Goal: Task Accomplishment & Management: Manage account settings

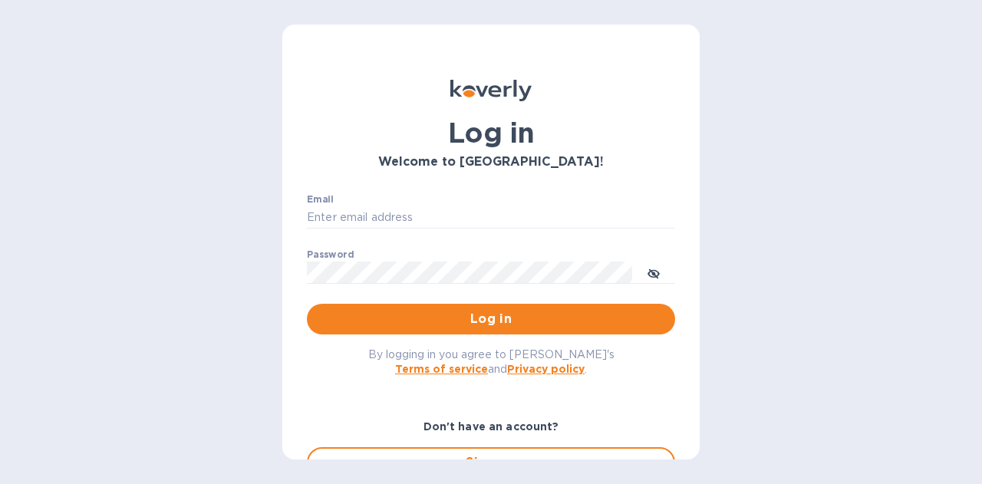
type input "[PERSON_NAME][EMAIL_ADDRESS][PERSON_NAME][DOMAIN_NAME]"
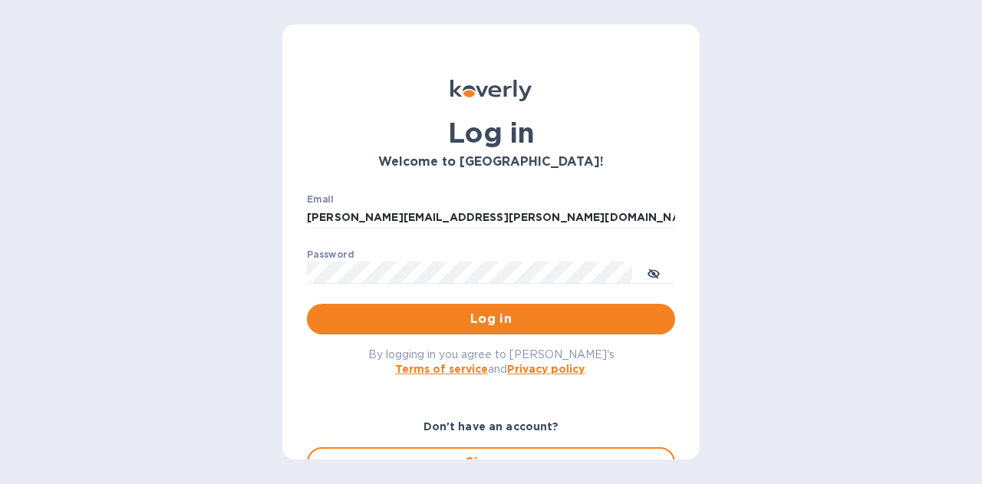
click at [411, 326] on span "Log in" at bounding box center [491, 319] width 344 height 18
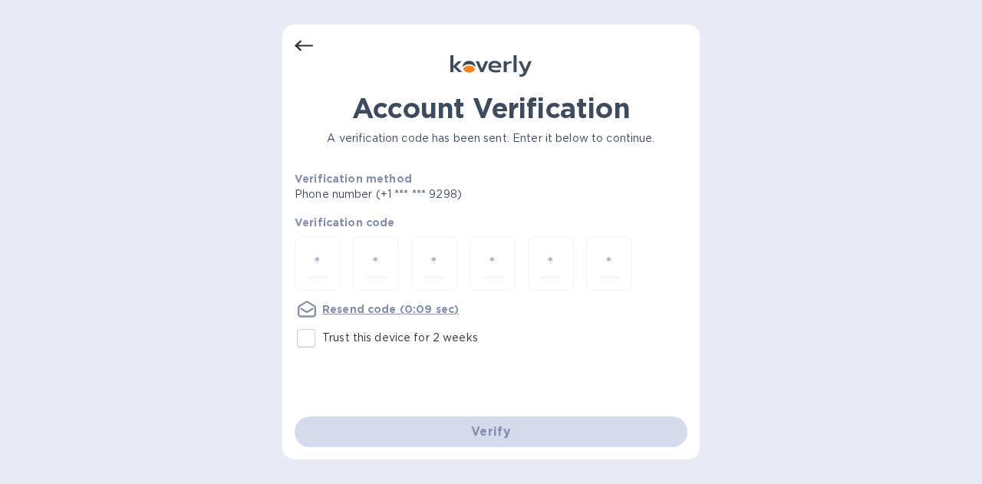
click at [307, 342] on input "Trust this device for 2 weeks" at bounding box center [306, 338] width 32 height 32
checkbox input "true"
click at [315, 262] on input "number" at bounding box center [318, 263] width 20 height 28
type input "5"
type input "3"
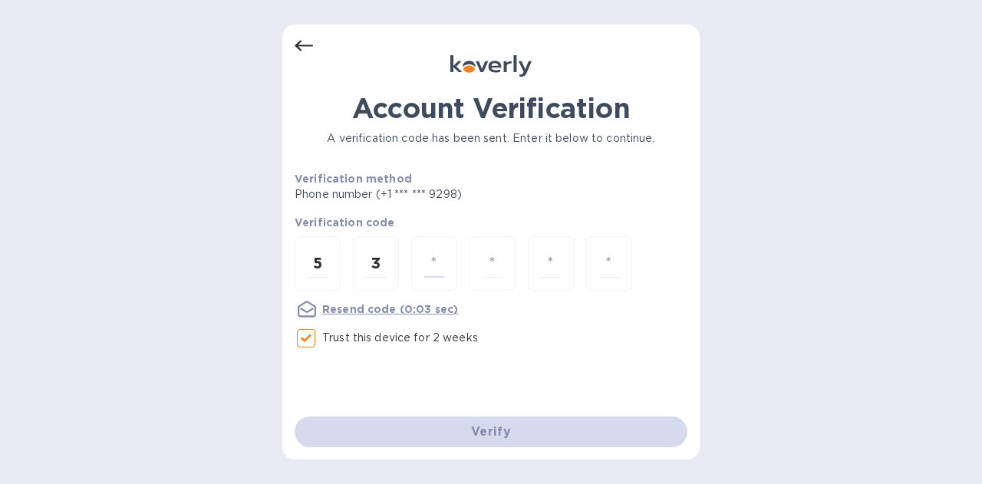
type input "7"
type input "8"
type input "1"
type input "7"
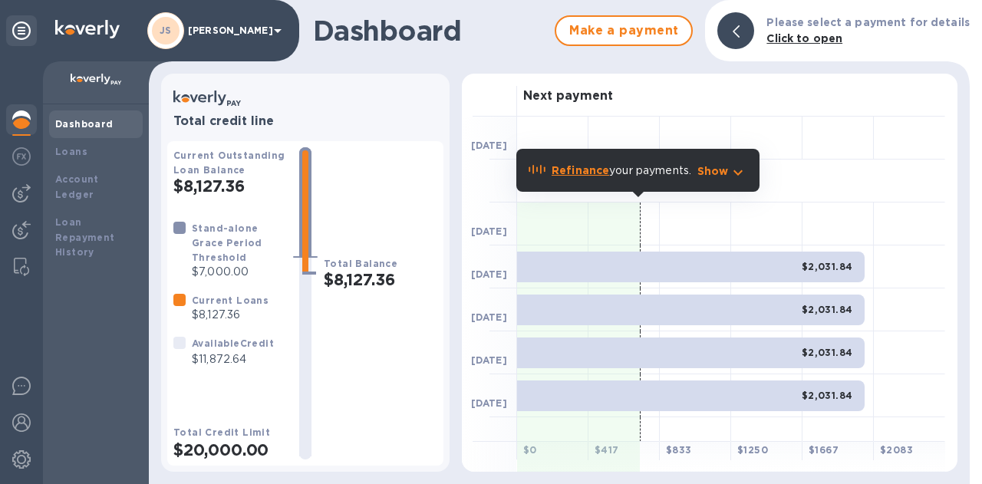
click at [31, 195] on div at bounding box center [21, 193] width 31 height 31
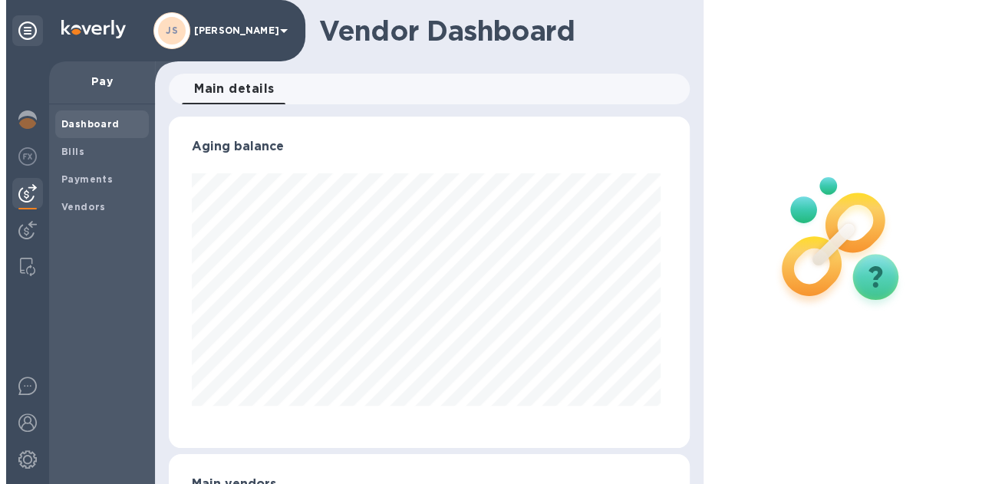
scroll to position [332, 514]
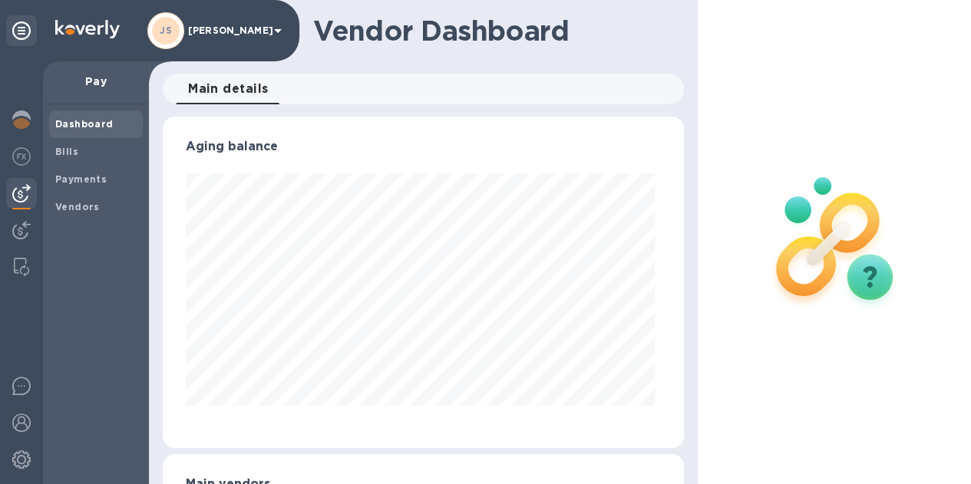
click at [85, 151] on span "Bills" at bounding box center [95, 151] width 81 height 15
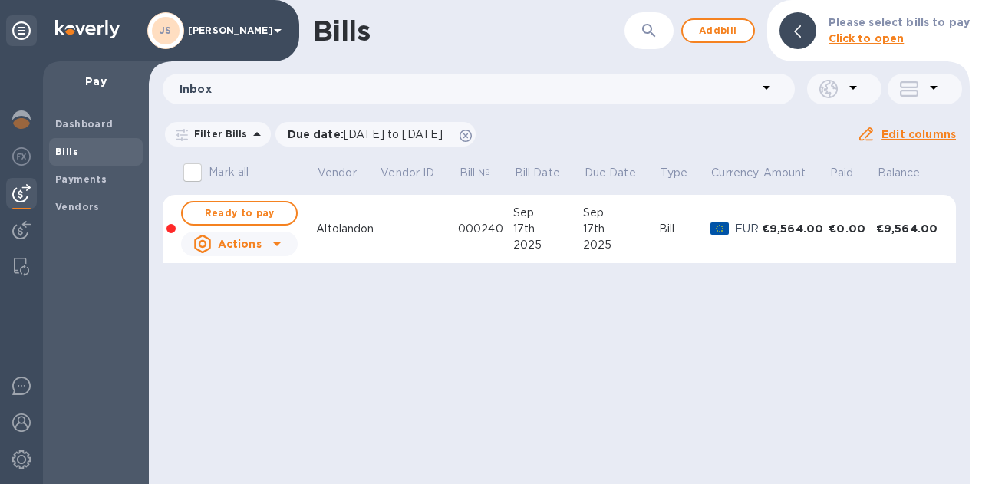
click at [936, 30] on p "Please select bills to pay" at bounding box center [899, 23] width 141 height 16
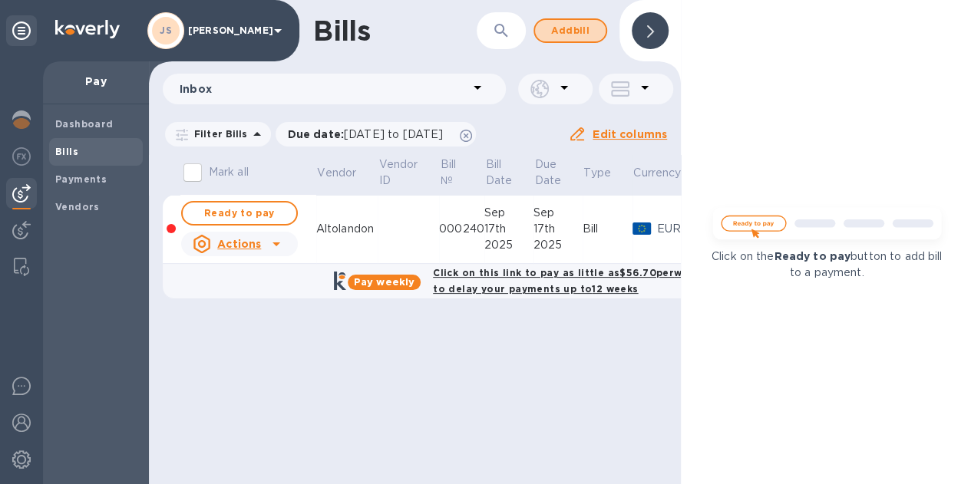
click at [564, 33] on span "Add bill" at bounding box center [570, 30] width 46 height 18
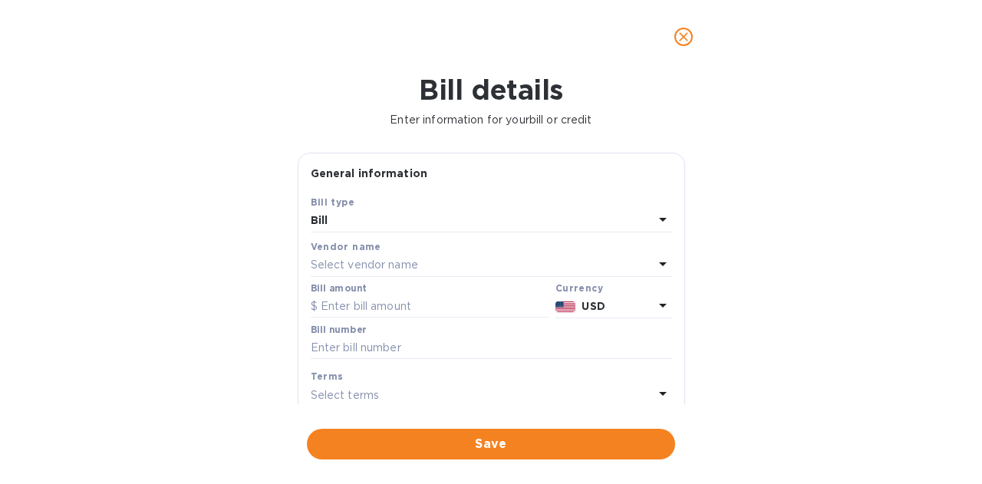
click at [382, 262] on p "Select vendor name" at bounding box center [364, 265] width 107 height 16
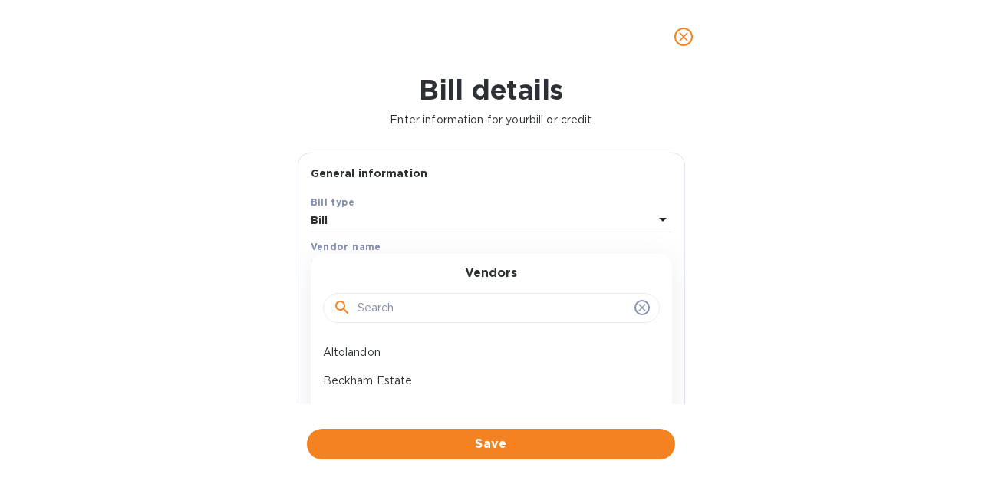
click at [397, 311] on input "text" at bounding box center [493, 308] width 271 height 23
type input "fossil"
click at [374, 345] on p "Fossil & Fawn" at bounding box center [485, 353] width 325 height 16
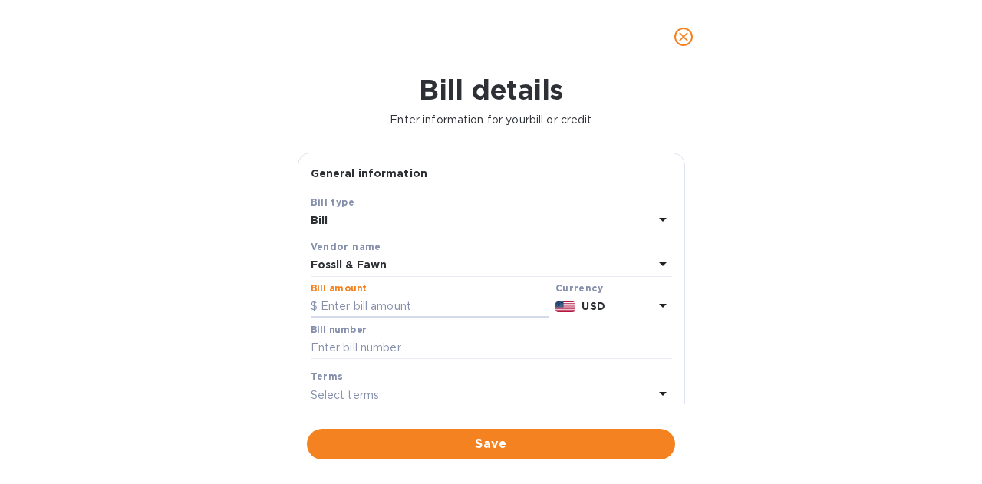
click at [410, 298] on input "text" at bounding box center [430, 306] width 239 height 23
type input "1,193.64"
click at [366, 348] on input "text" at bounding box center [491, 348] width 361 height 23
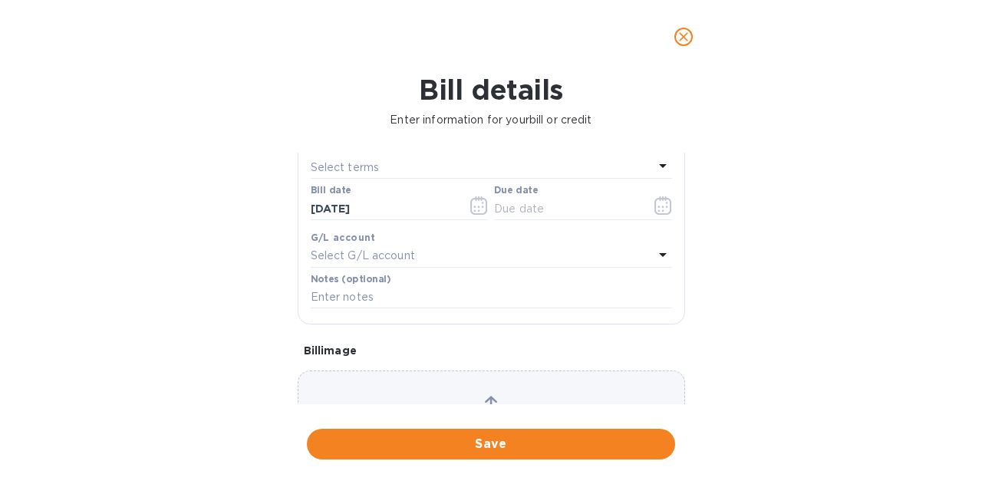
scroll to position [230, 0]
type input "2559"
click at [656, 206] on icon "button" at bounding box center [664, 203] width 18 height 18
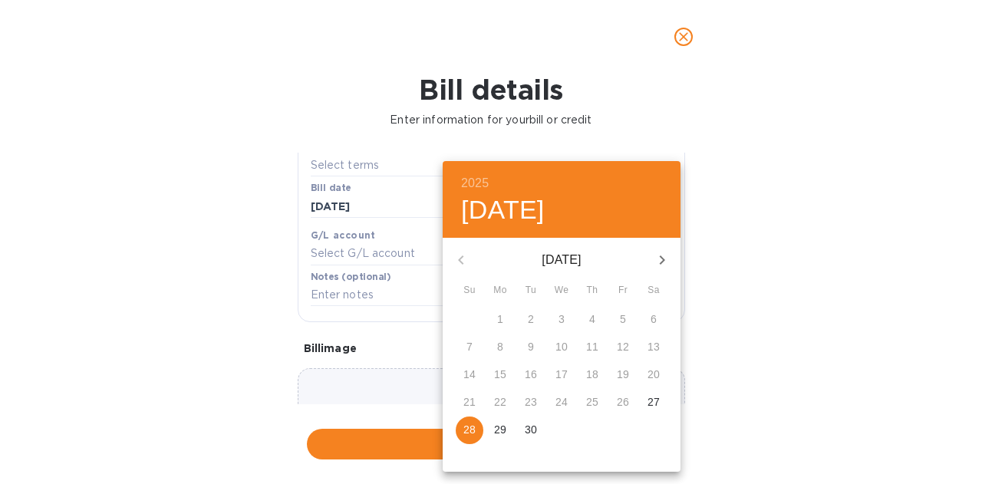
click at [470, 429] on p "28" at bounding box center [469, 429] width 12 height 15
type input "[DATE]"
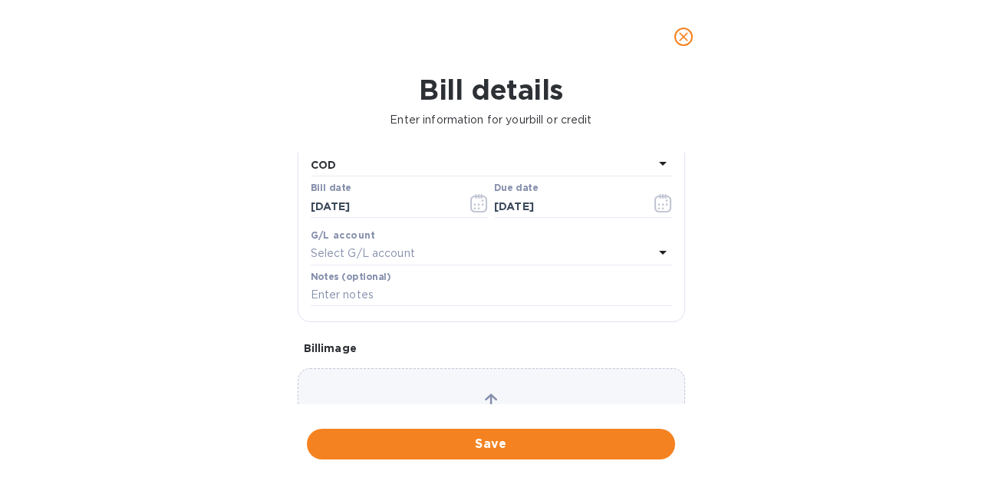
click at [497, 437] on span "Save" at bounding box center [491, 444] width 344 height 18
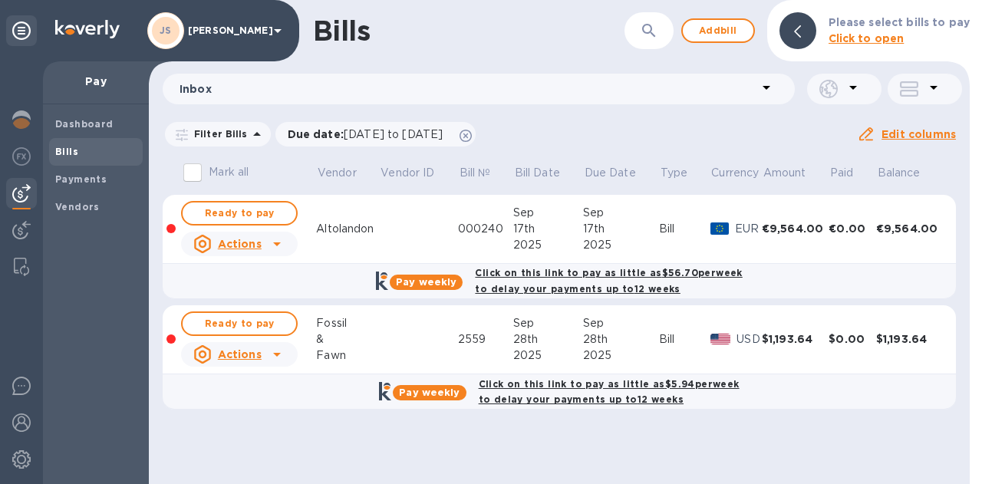
click at [273, 246] on icon at bounding box center [277, 244] width 18 height 18
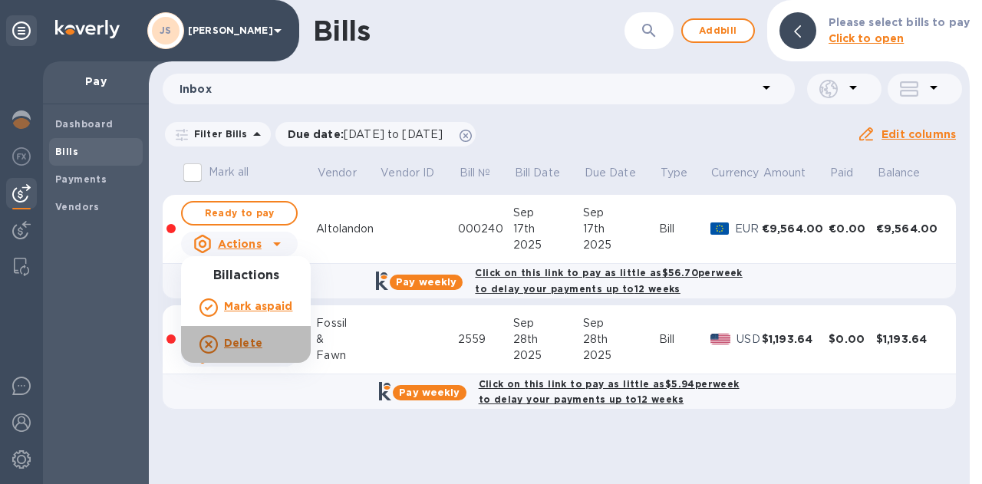
click at [245, 345] on b "Delete" at bounding box center [243, 343] width 38 height 12
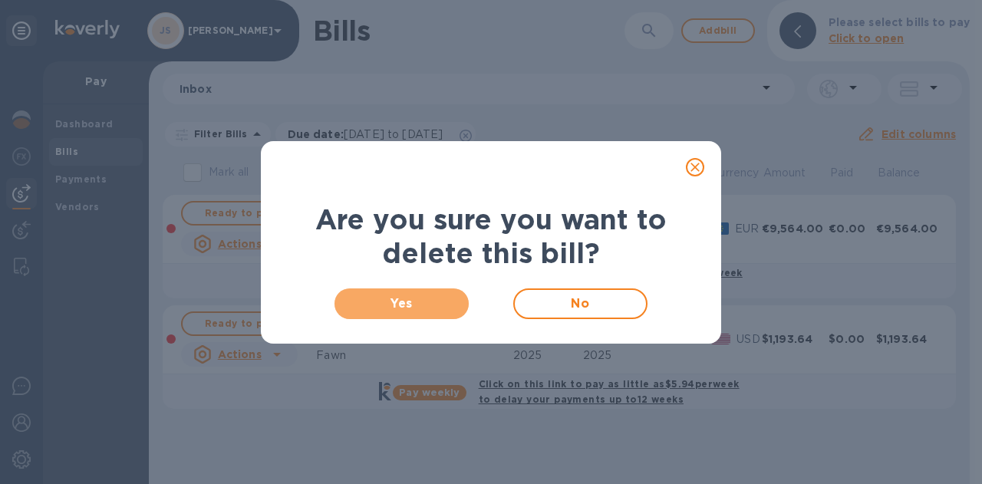
click at [414, 306] on span "Yes" at bounding box center [402, 304] width 110 height 18
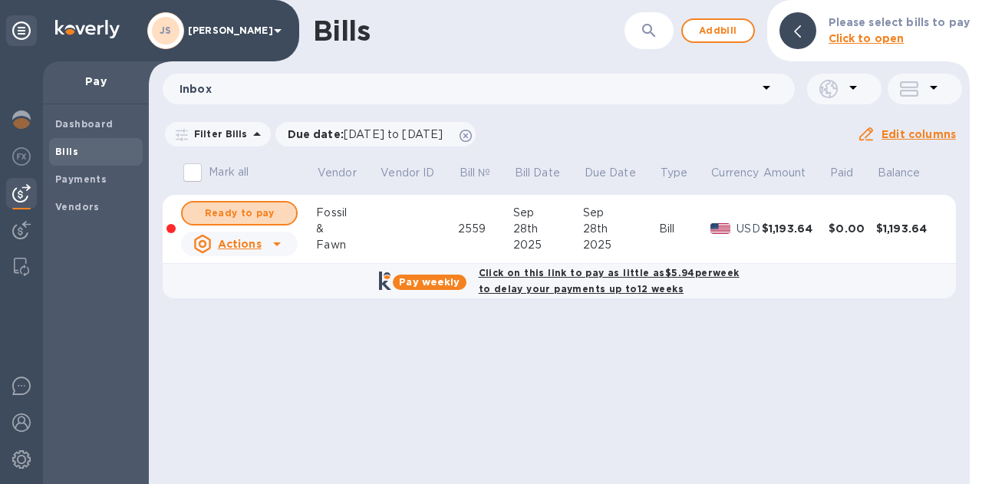
click at [276, 207] on span "Ready to pay" at bounding box center [239, 213] width 89 height 18
checkbox input "true"
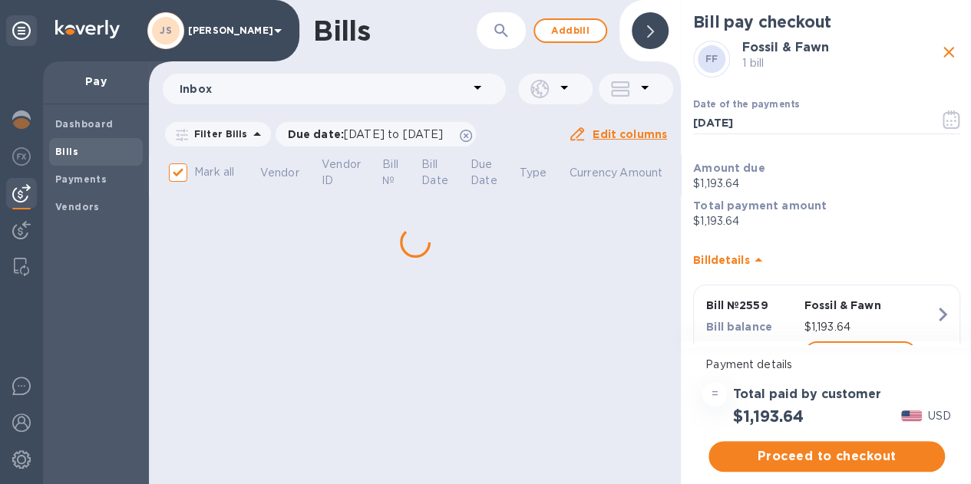
click at [853, 458] on span "Proceed to checkout" at bounding box center [827, 456] width 212 height 18
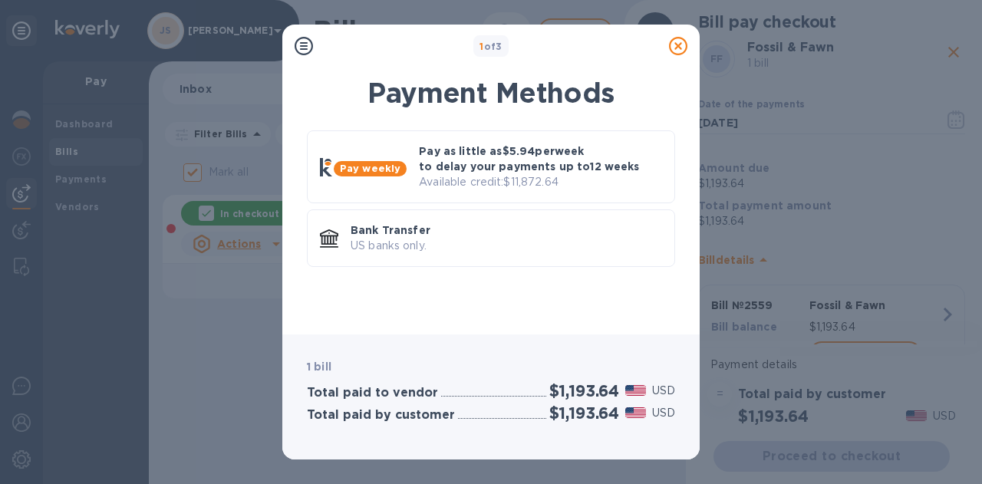
click at [423, 229] on p "Bank Transfer" at bounding box center [507, 230] width 312 height 15
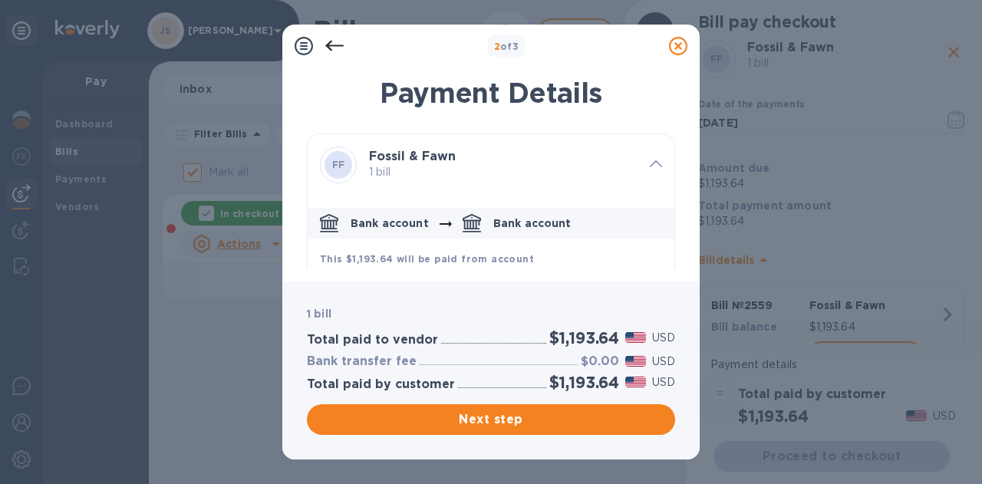
click at [560, 417] on span "Next step" at bounding box center [491, 420] width 344 height 18
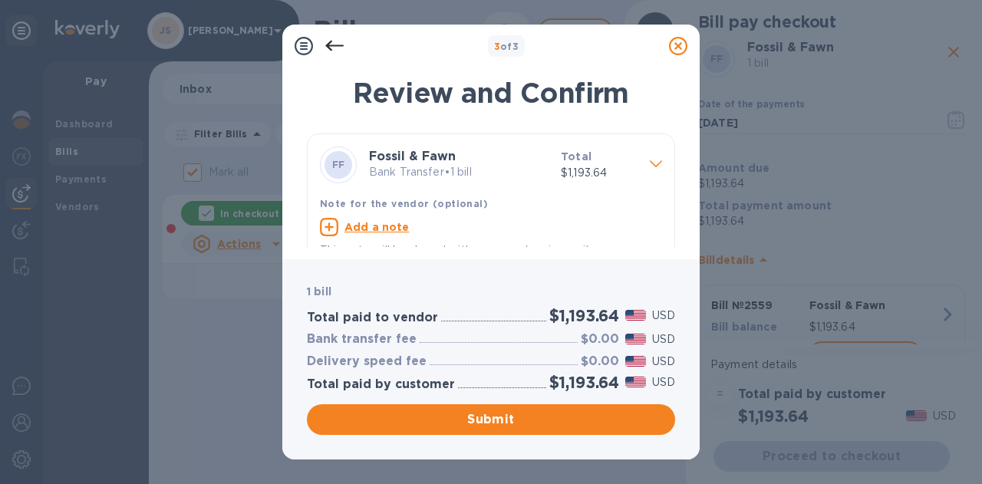
click at [385, 230] on u "Add a note" at bounding box center [377, 227] width 65 height 12
click at [366, 228] on textarea at bounding box center [479, 229] width 318 height 13
type textarea "2559"
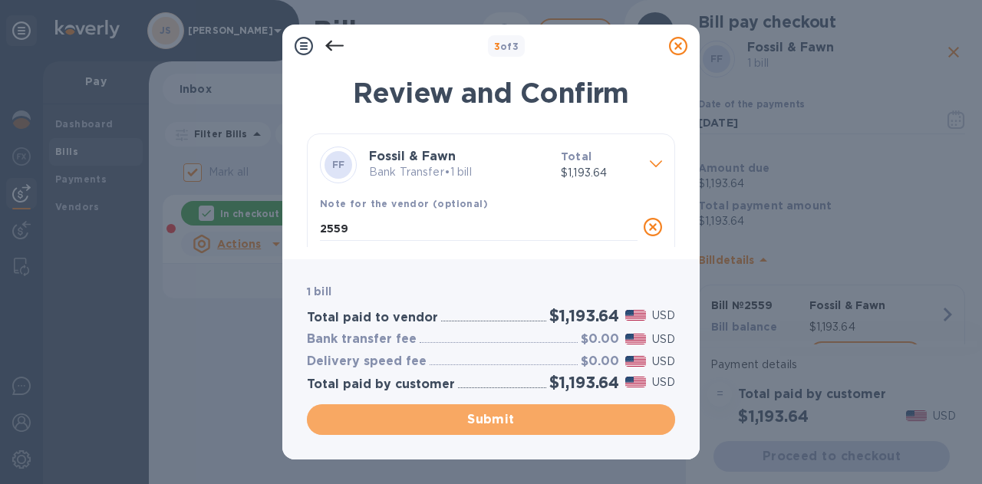
click at [500, 417] on span "Submit" at bounding box center [491, 420] width 344 height 18
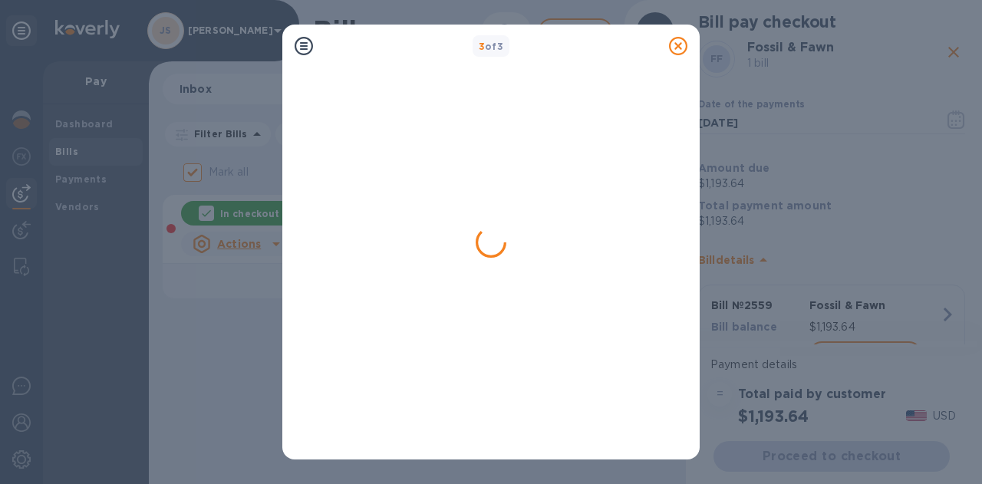
checkbox input "false"
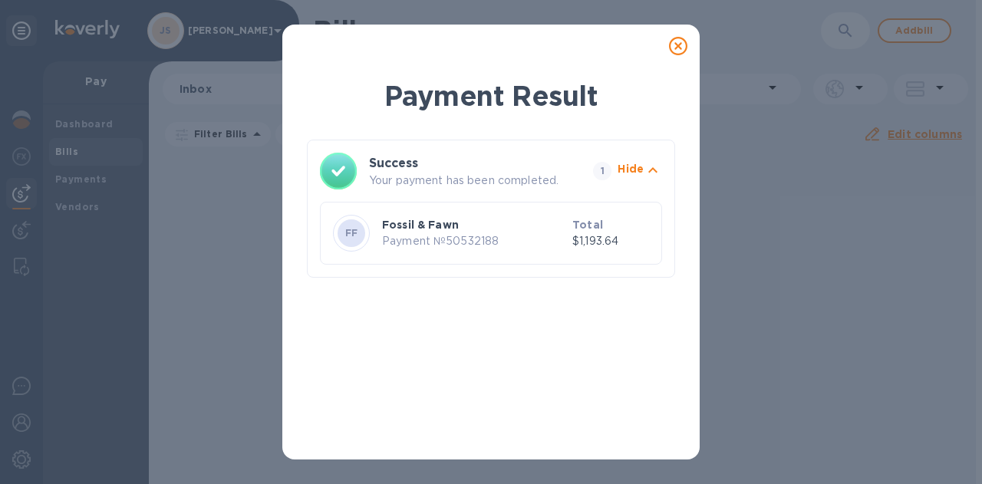
click at [677, 50] on icon at bounding box center [678, 46] width 18 height 18
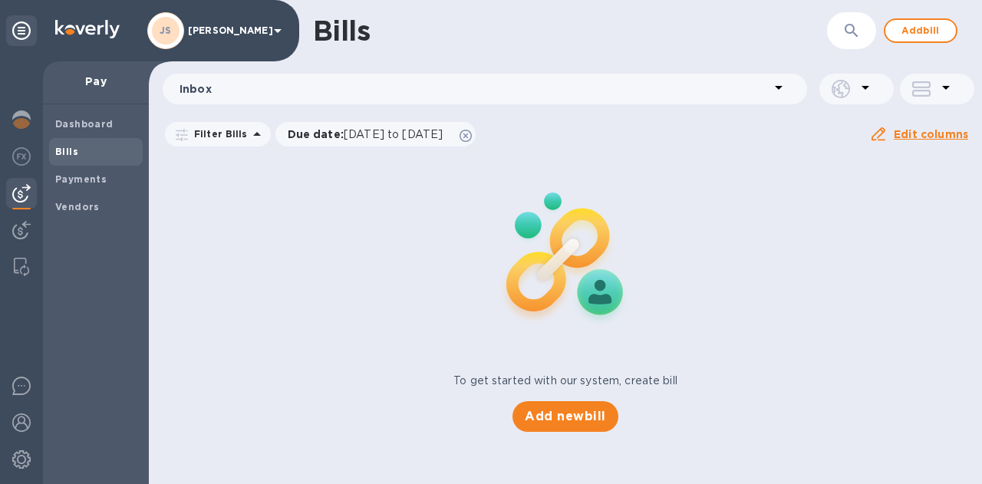
click at [922, 27] on span "Add bill" at bounding box center [921, 30] width 46 height 18
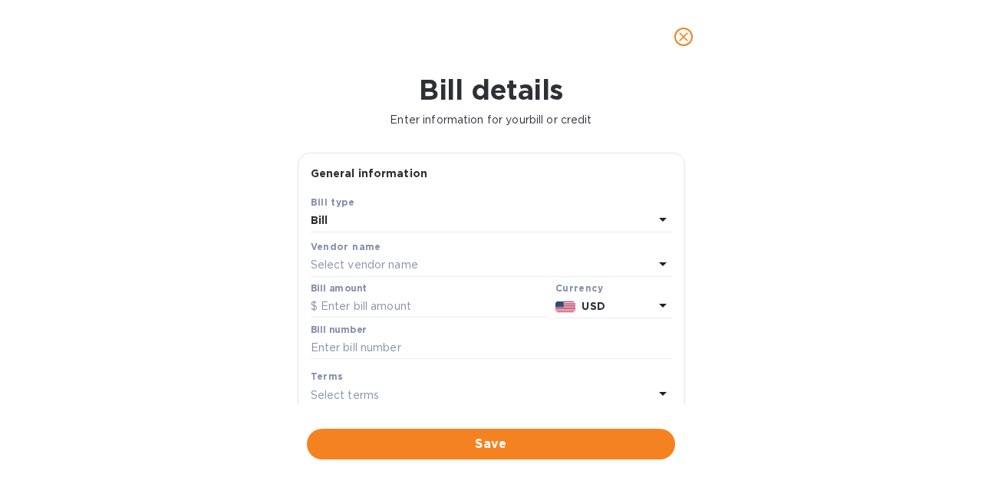
click at [404, 257] on p "Select vendor name" at bounding box center [364, 265] width 107 height 16
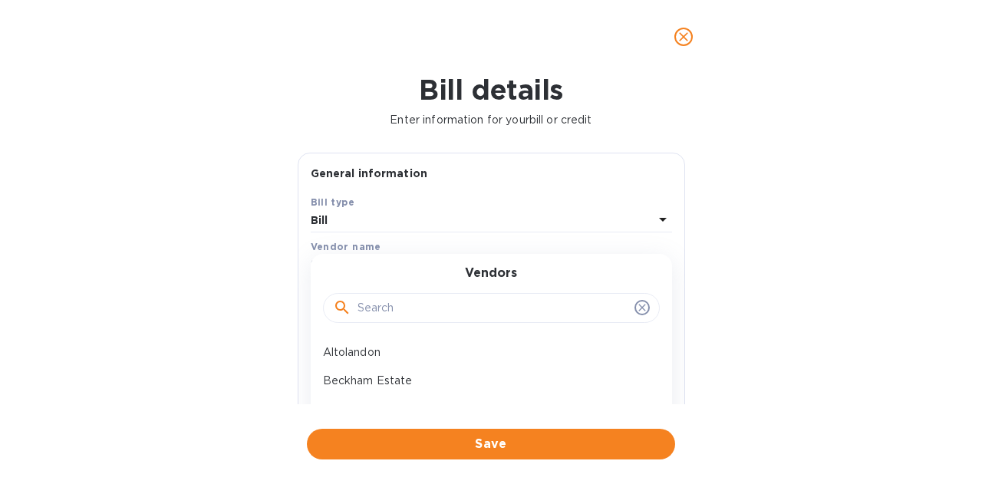
click at [402, 308] on input "text" at bounding box center [493, 308] width 271 height 23
type input "fossil"
click at [397, 349] on p "Fossil & Fawn" at bounding box center [485, 353] width 325 height 16
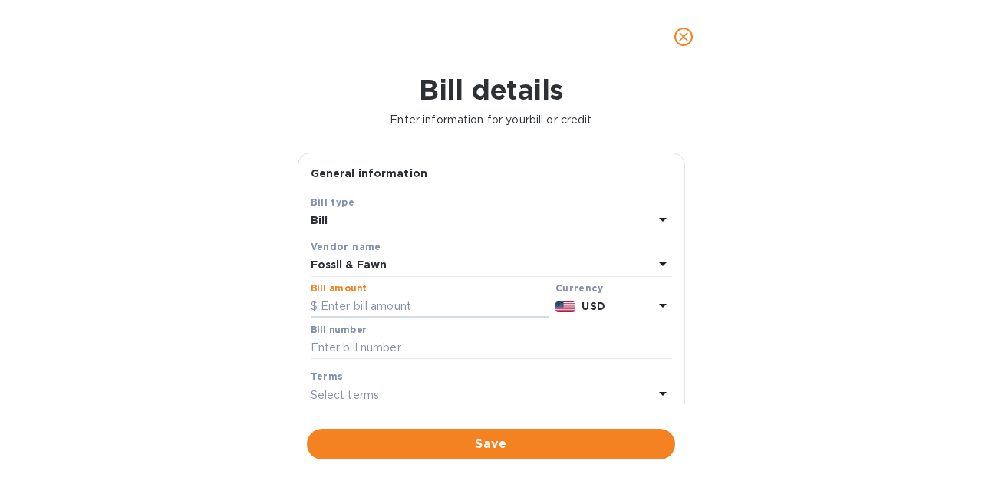
click at [401, 314] on input "text" at bounding box center [430, 306] width 239 height 23
type input "261.90"
click at [465, 340] on input "text" at bounding box center [491, 348] width 361 height 23
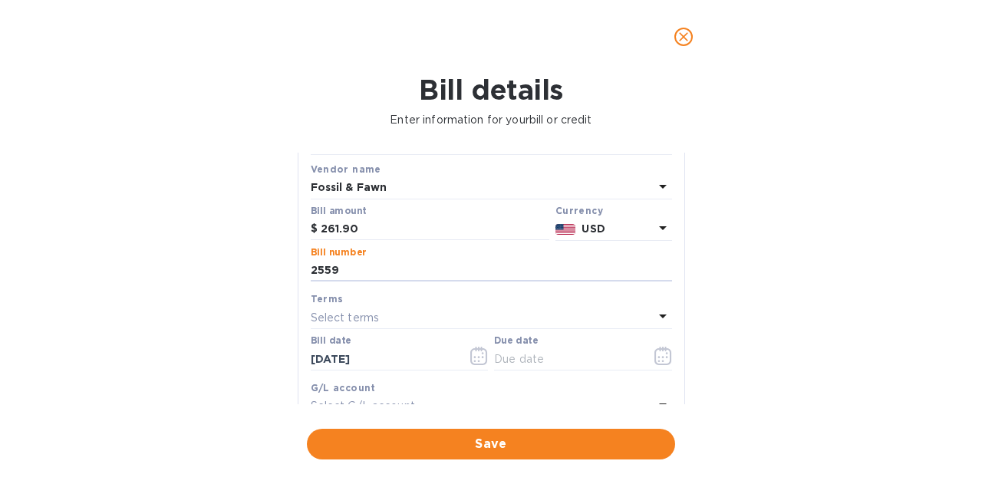
scroll to position [153, 0]
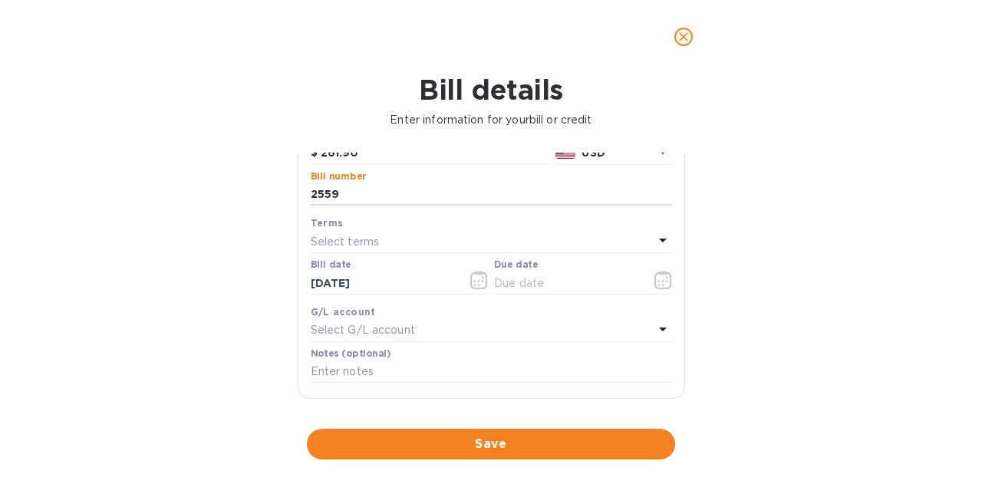
type input "2559"
click at [655, 280] on icon "button" at bounding box center [663, 280] width 17 height 18
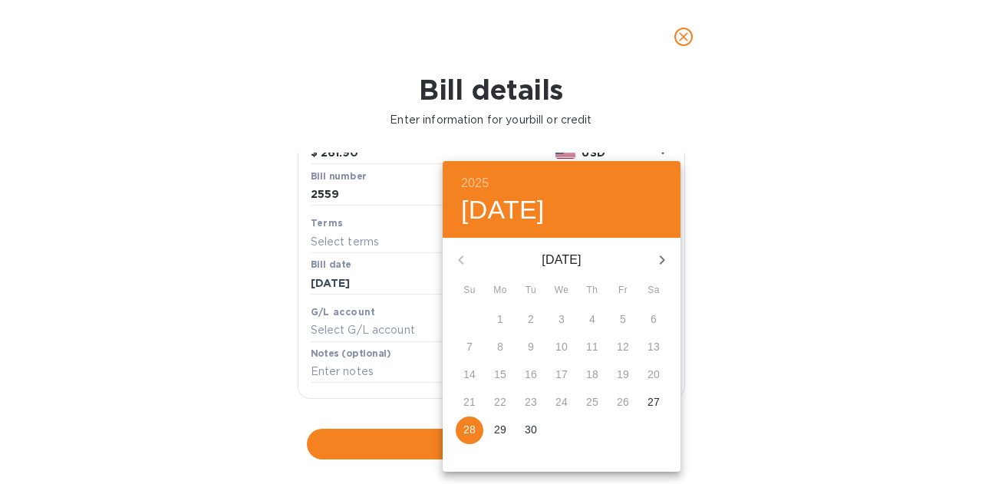
click at [500, 429] on p "29" at bounding box center [500, 429] width 12 height 15
type input "[DATE]"
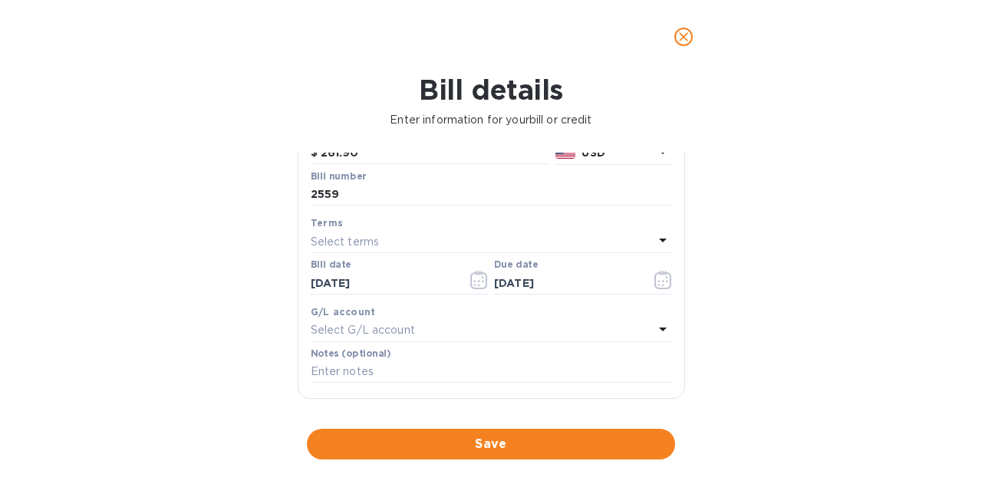
click at [473, 437] on div "2025 Mon, Sep [DATE] Mo Tu We Th Fr Sa 31 1 2 3 4 5 6 7 8 9 10 11 12 13 14 15 1…" at bounding box center [491, 242] width 982 height 484
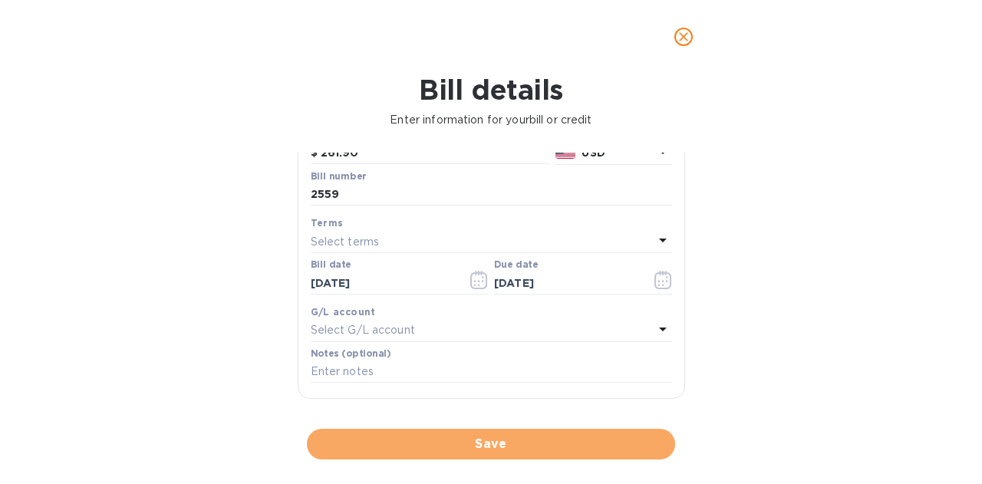
click at [493, 434] on button "Save" at bounding box center [491, 444] width 368 height 31
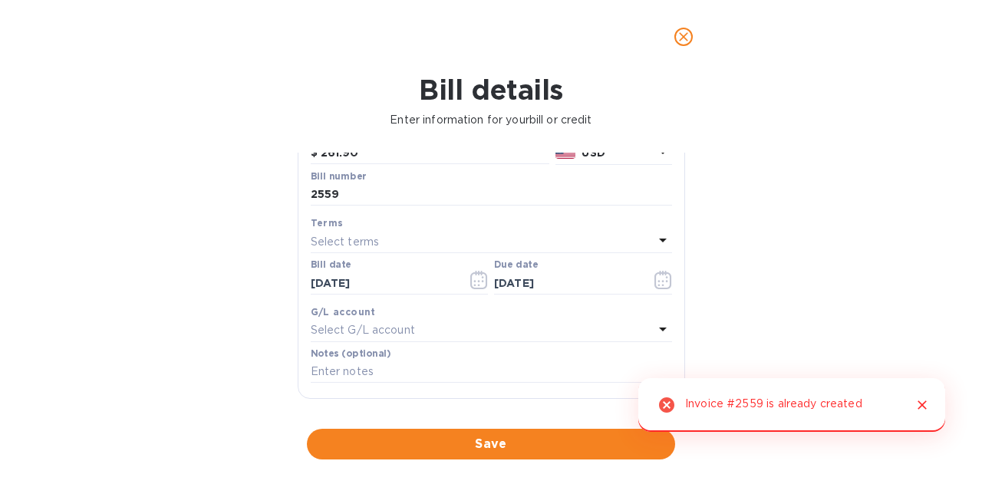
click at [373, 192] on input "2559" at bounding box center [491, 194] width 361 height 23
type input "2559#2"
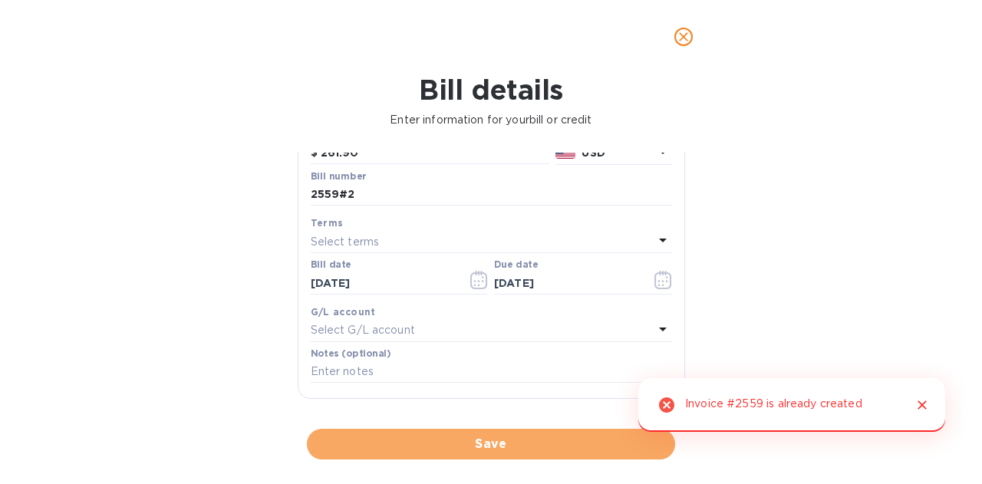
click at [428, 435] on span "Save" at bounding box center [491, 444] width 344 height 18
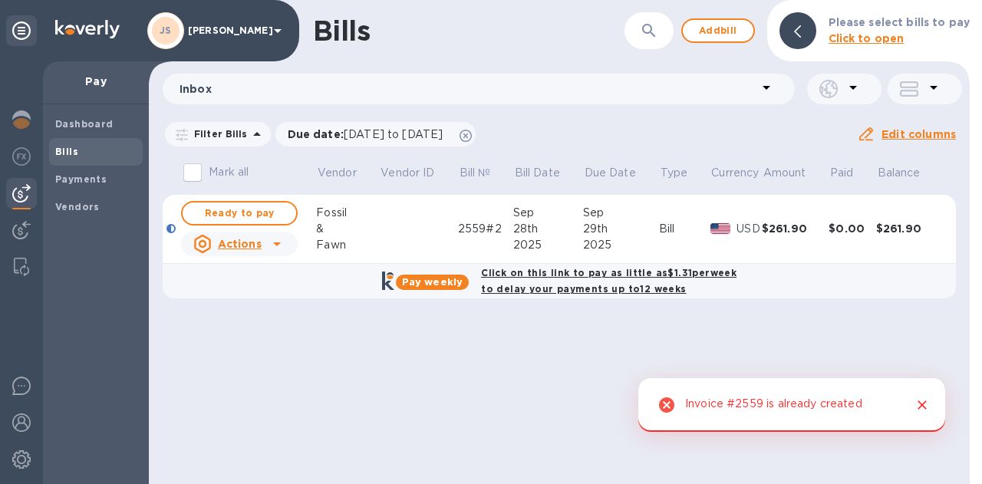
click at [233, 216] on span "Ready to pay" at bounding box center [239, 213] width 89 height 18
checkbox input "true"
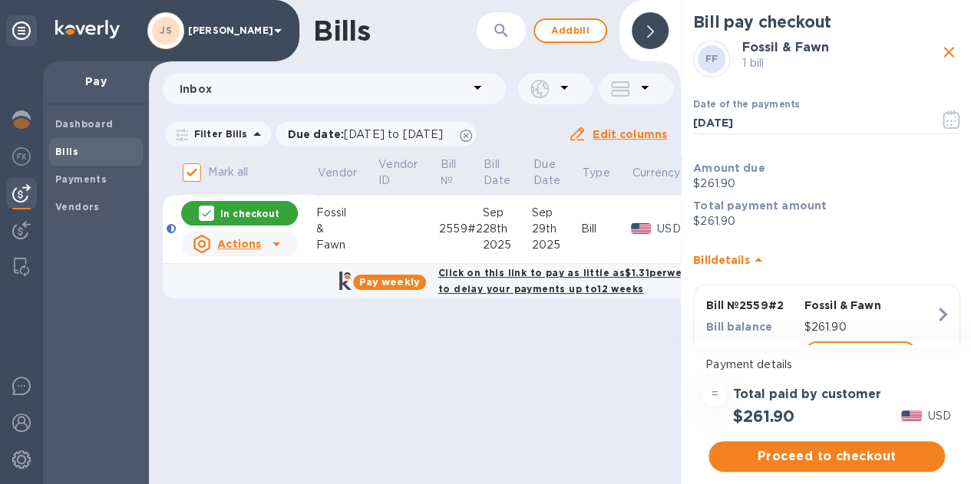
click at [832, 455] on span "Proceed to checkout" at bounding box center [827, 456] width 212 height 18
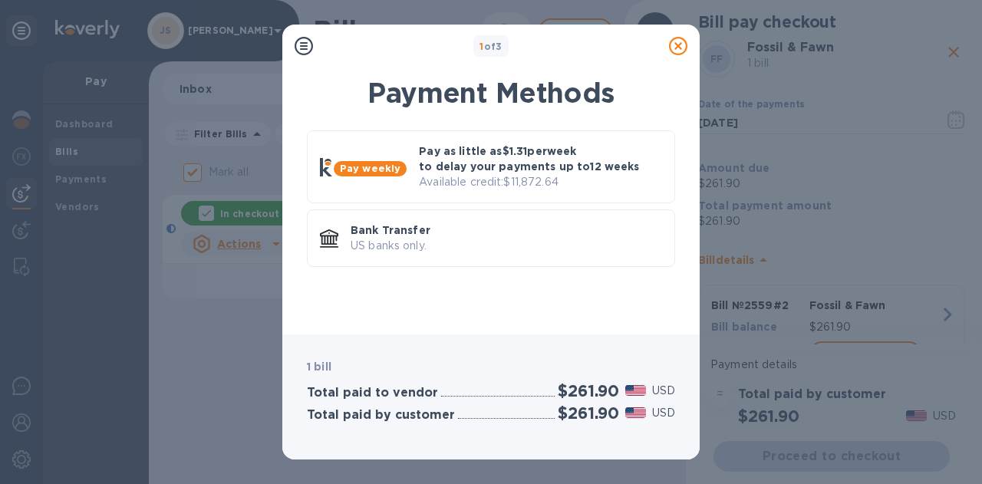
click at [580, 245] on p "US banks only." at bounding box center [507, 246] width 312 height 16
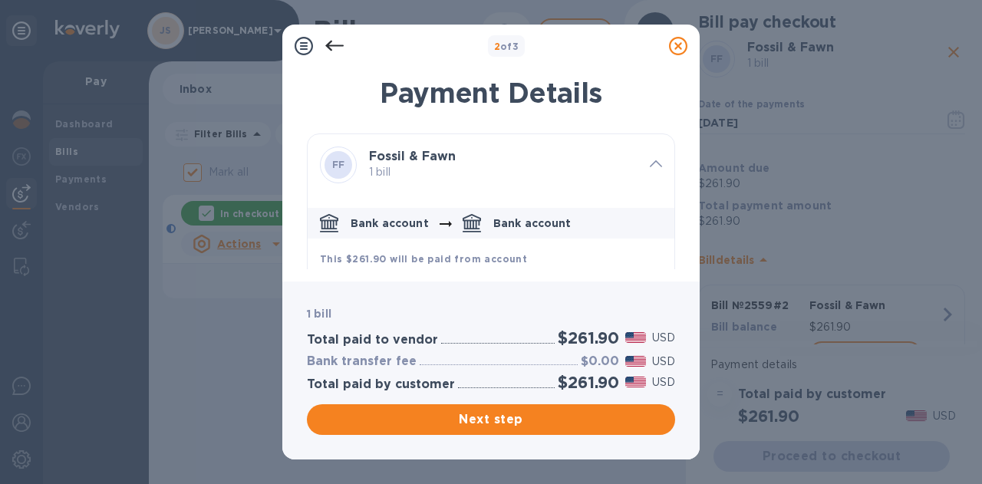
click at [526, 415] on span "Next step" at bounding box center [491, 420] width 344 height 18
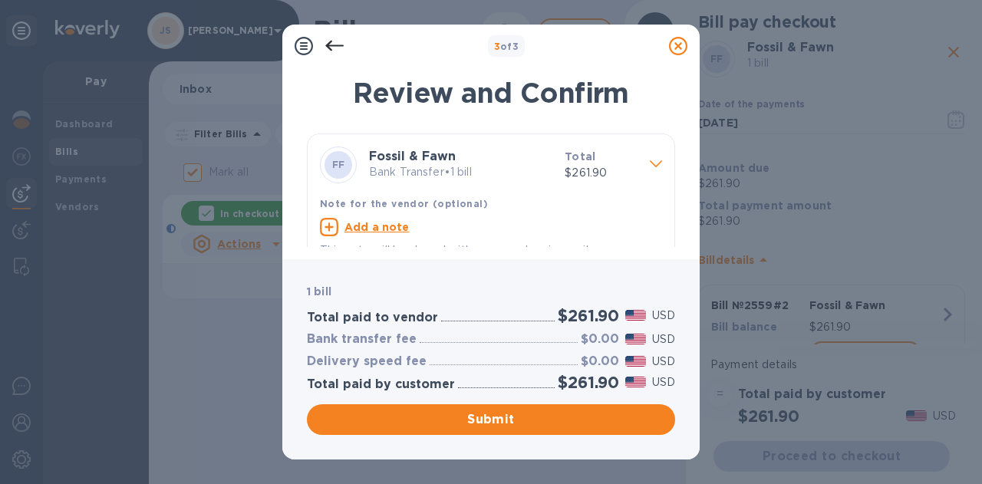
click at [400, 223] on u "Add a note" at bounding box center [377, 227] width 65 height 12
click at [381, 229] on textarea at bounding box center [479, 229] width 318 height 13
type textarea "2559#2"
click at [530, 420] on span "Submit" at bounding box center [491, 420] width 344 height 18
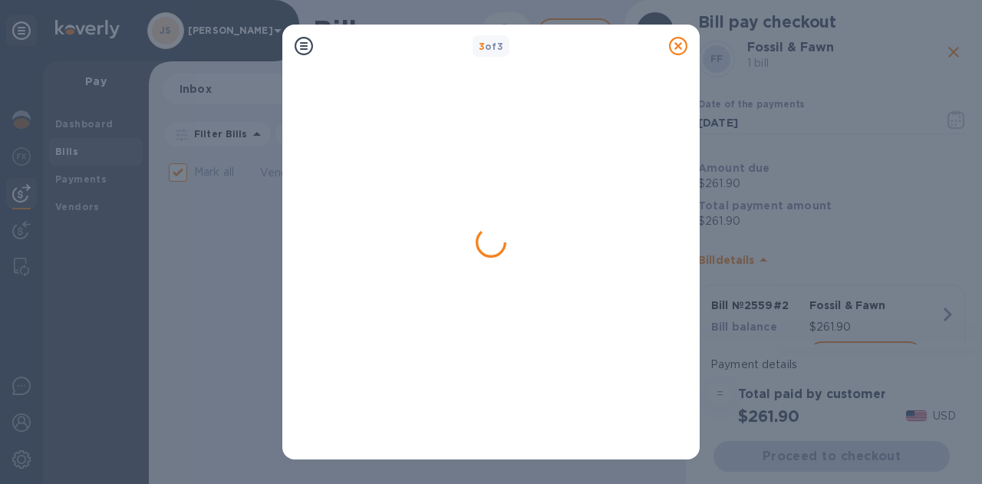
checkbox input "false"
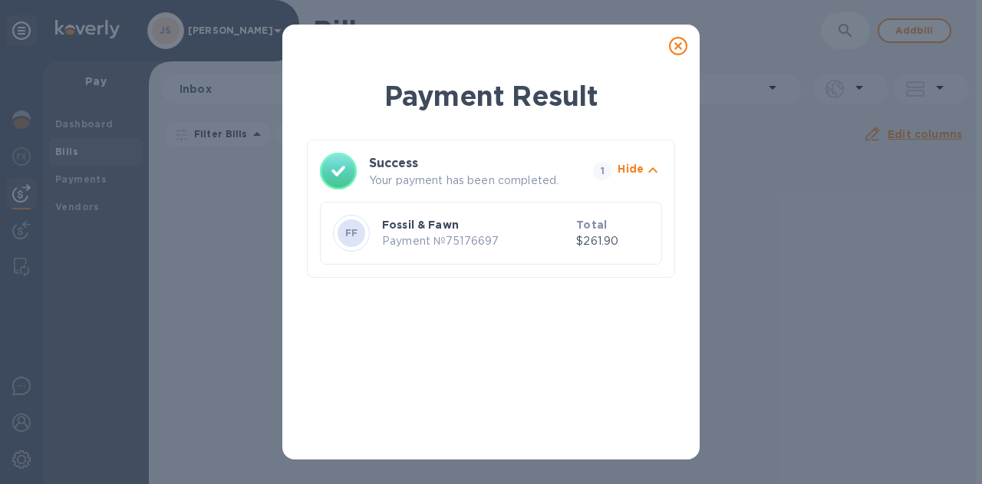
click at [672, 48] on icon at bounding box center [678, 46] width 18 height 18
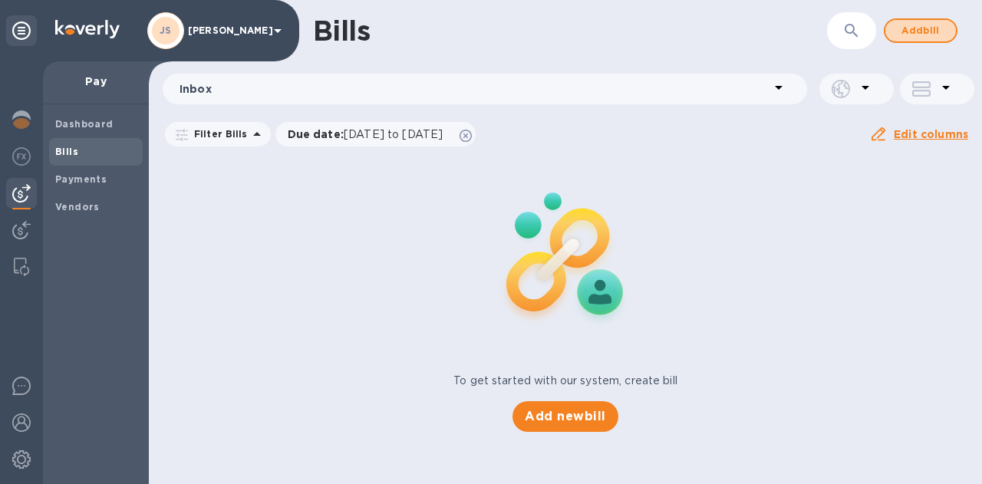
click at [939, 30] on span "Add bill" at bounding box center [921, 30] width 46 height 18
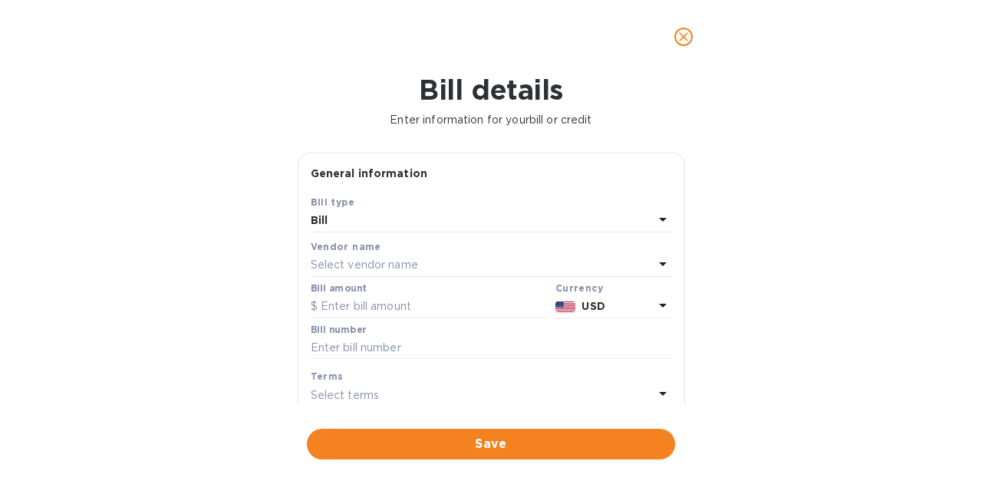
click at [390, 268] on p "Select vendor name" at bounding box center [364, 265] width 107 height 16
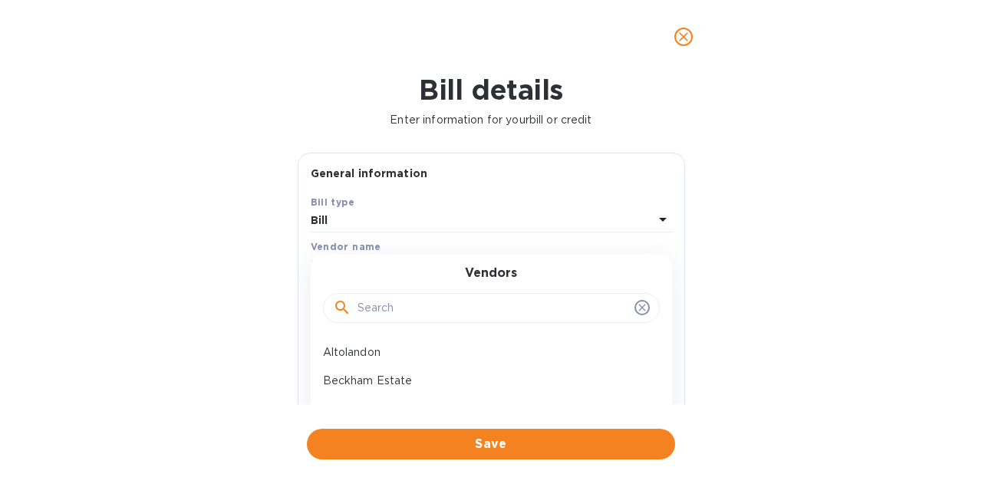
click at [368, 302] on input "text" at bounding box center [493, 308] width 271 height 23
type input "a"
type input "maloof"
click at [387, 345] on p "Maloof Wines" at bounding box center [485, 353] width 325 height 16
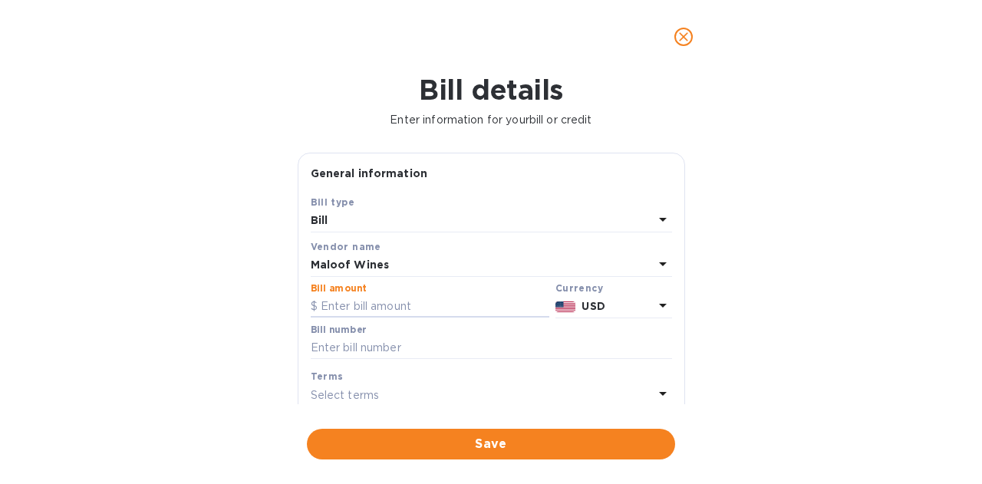
click at [393, 305] on input "text" at bounding box center [430, 306] width 239 height 23
type input "6,224.52"
click at [374, 344] on input "text" at bounding box center [491, 348] width 361 height 23
type input "JS PO 2782"
click at [519, 441] on span "Save" at bounding box center [491, 444] width 344 height 18
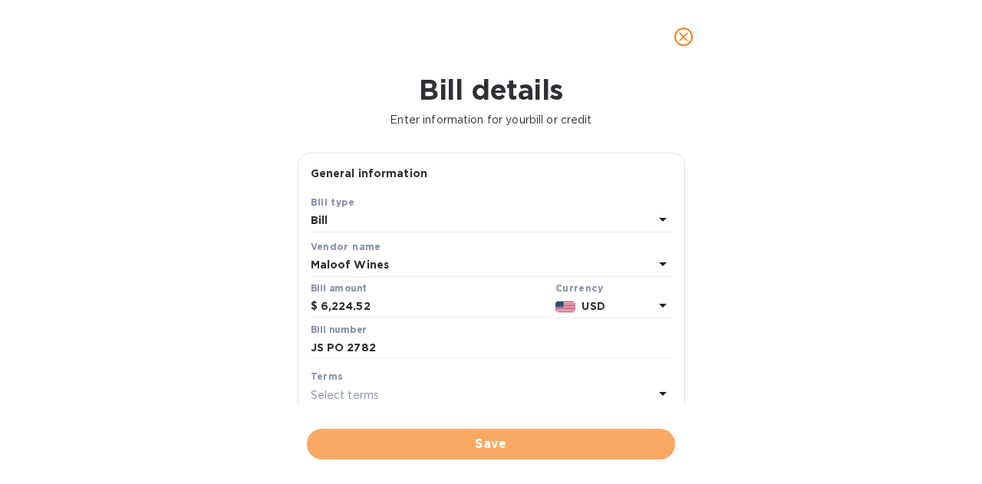
click at [562, 437] on span "Save" at bounding box center [491, 444] width 344 height 18
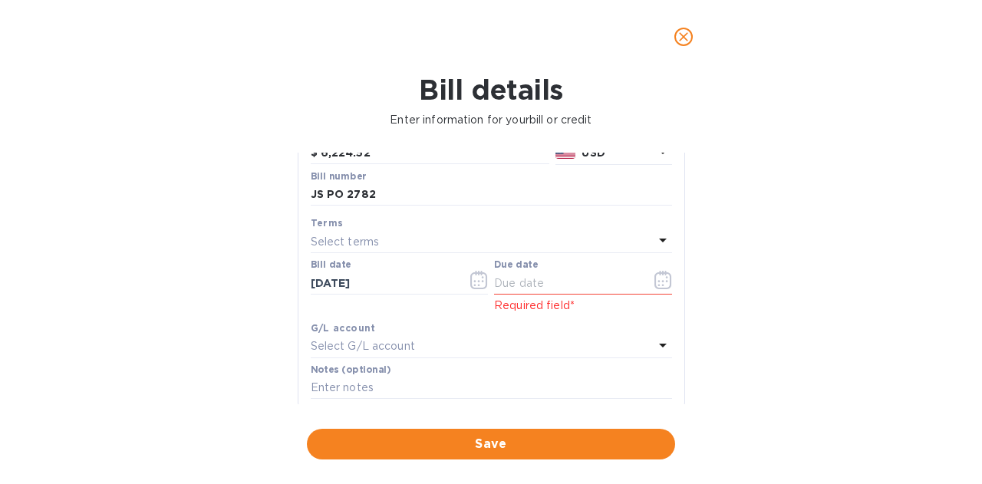
click at [661, 282] on icon "button" at bounding box center [662, 281] width 2 height 2
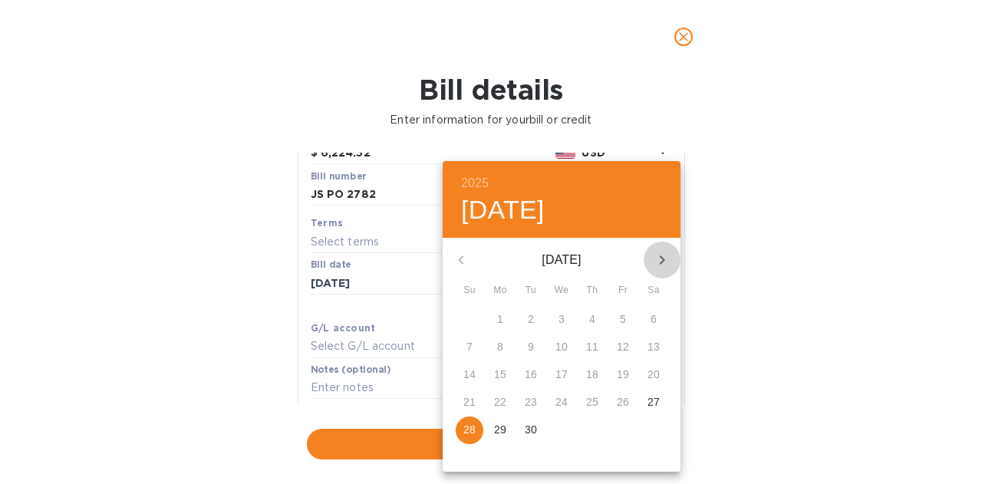
click at [658, 256] on icon "button" at bounding box center [662, 260] width 18 height 18
click at [583, 315] on span "2" at bounding box center [593, 319] width 28 height 15
type input "[DATE]"
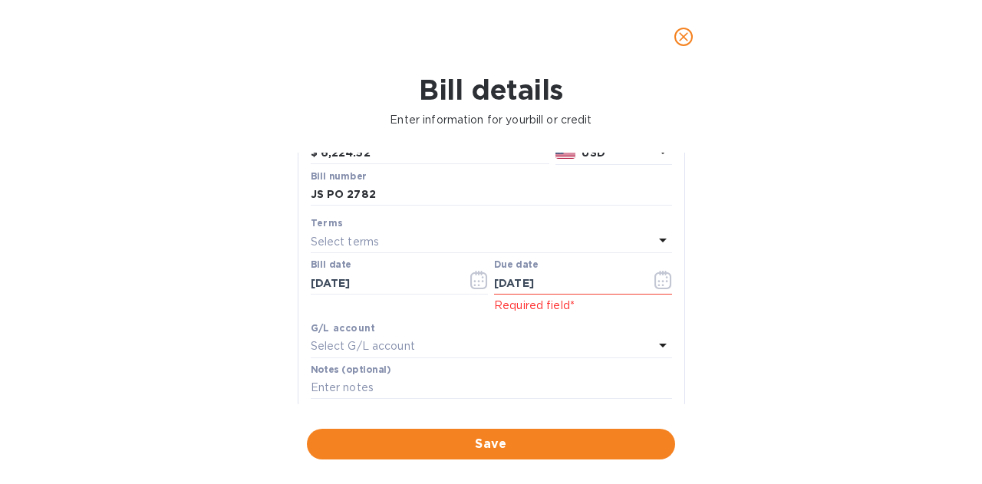
click at [546, 438] on span "Save" at bounding box center [491, 444] width 344 height 18
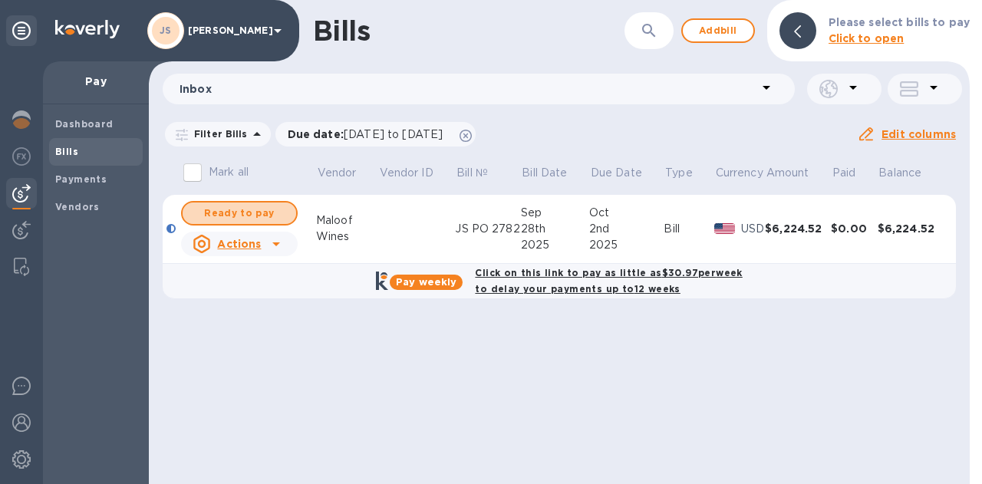
click at [262, 208] on span "Ready to pay" at bounding box center [239, 213] width 89 height 18
checkbox input "true"
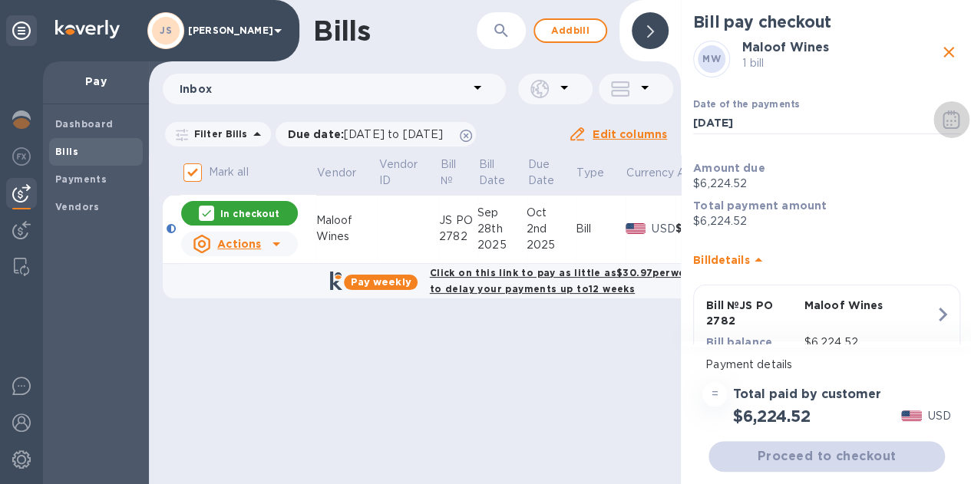
click at [942, 122] on icon "button" at bounding box center [951, 120] width 18 height 18
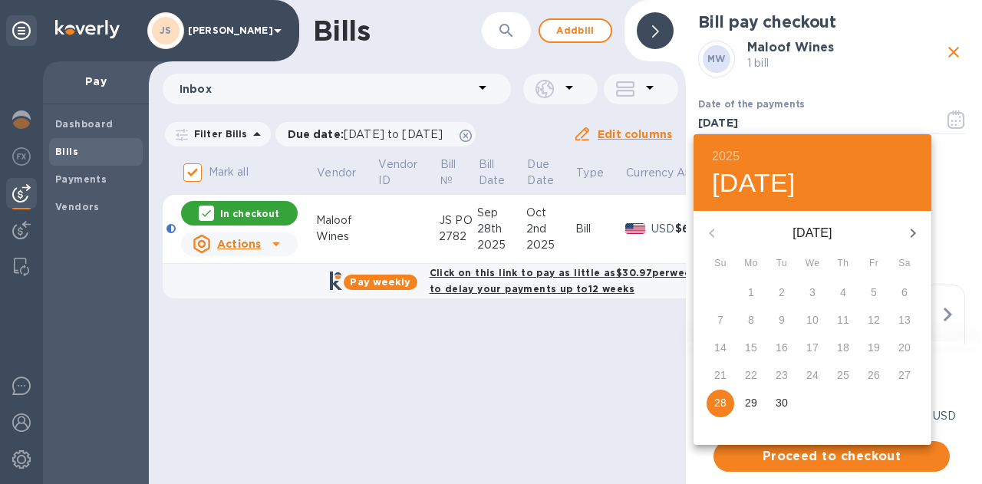
click at [907, 233] on icon "button" at bounding box center [913, 233] width 18 height 18
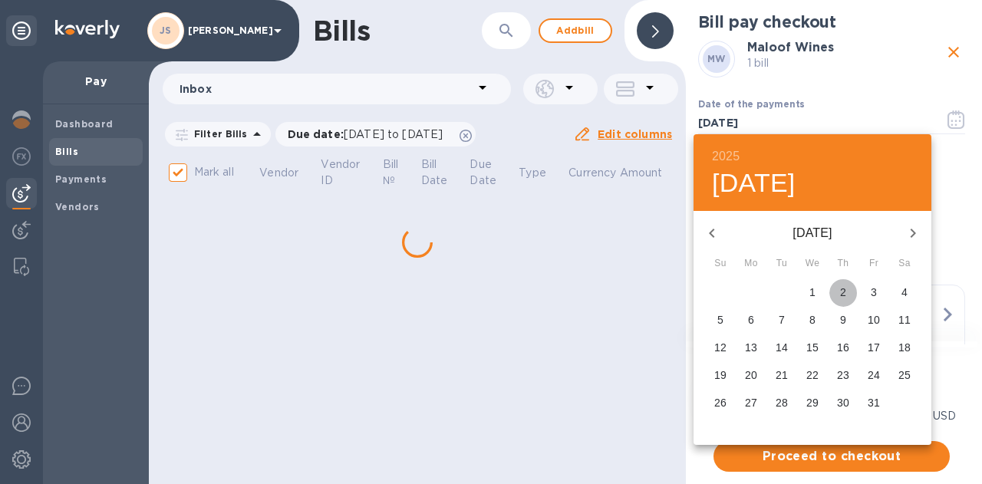
click at [843, 295] on p "2" at bounding box center [843, 292] width 6 height 15
type input "[DATE]"
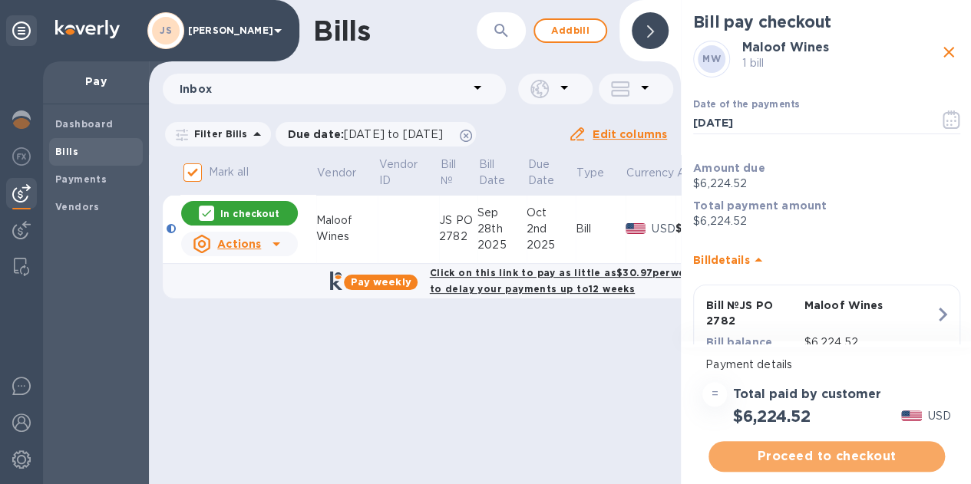
click at [837, 453] on span "Proceed to checkout" at bounding box center [827, 456] width 212 height 18
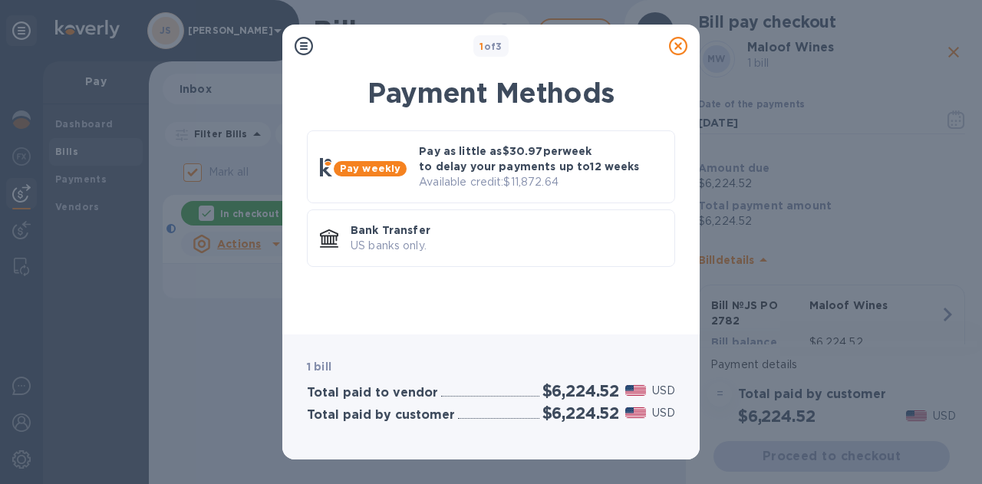
click at [451, 255] on div "Bank Transfer US banks only." at bounding box center [507, 238] width 324 height 44
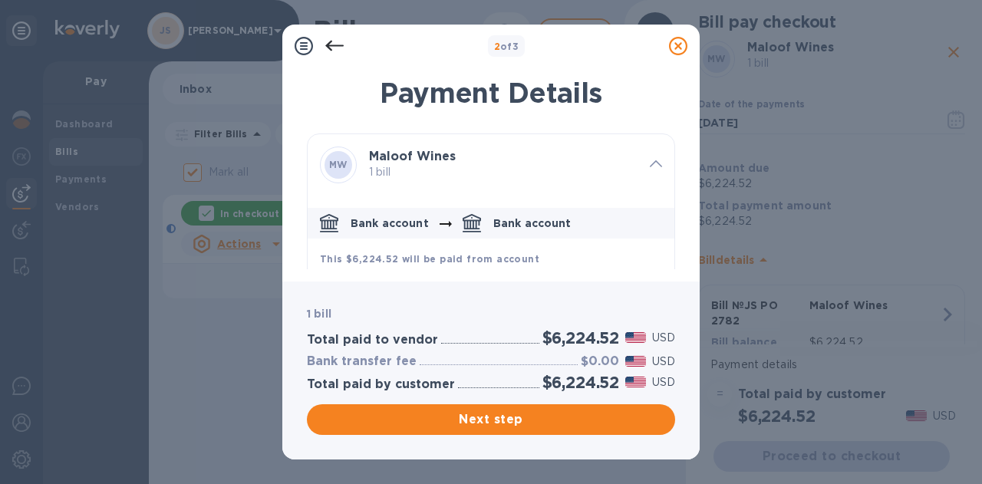
click at [510, 422] on span "Next step" at bounding box center [491, 420] width 344 height 18
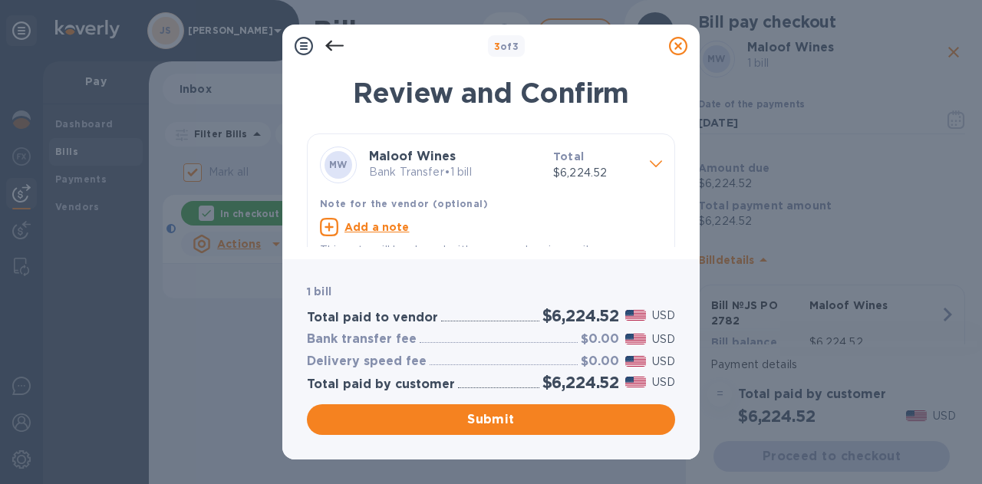
click at [397, 223] on u "Add a note" at bounding box center [377, 227] width 65 height 12
click at [381, 226] on textarea at bounding box center [479, 229] width 318 height 13
click at [322, 229] on textarea "2782" at bounding box center [479, 229] width 318 height 13
type textarea "JS PO 2782"
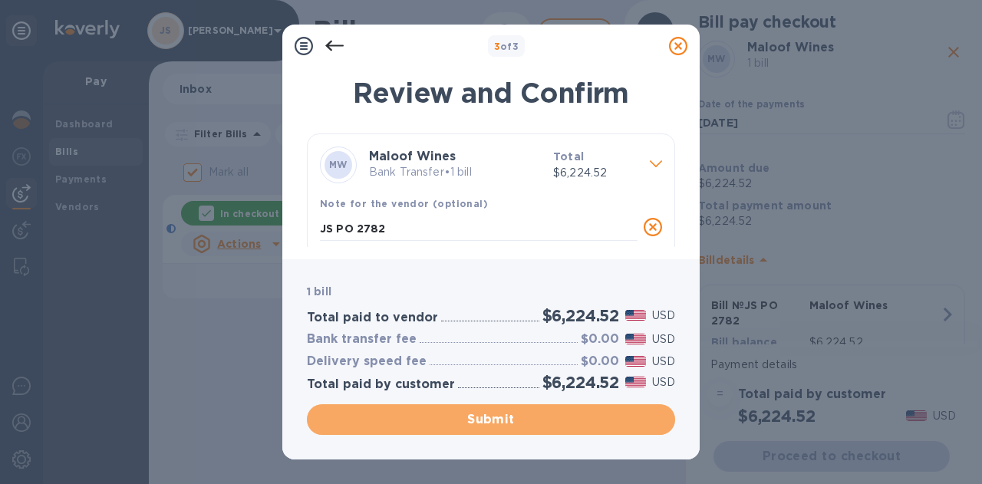
click at [482, 417] on span "Submit" at bounding box center [491, 420] width 344 height 18
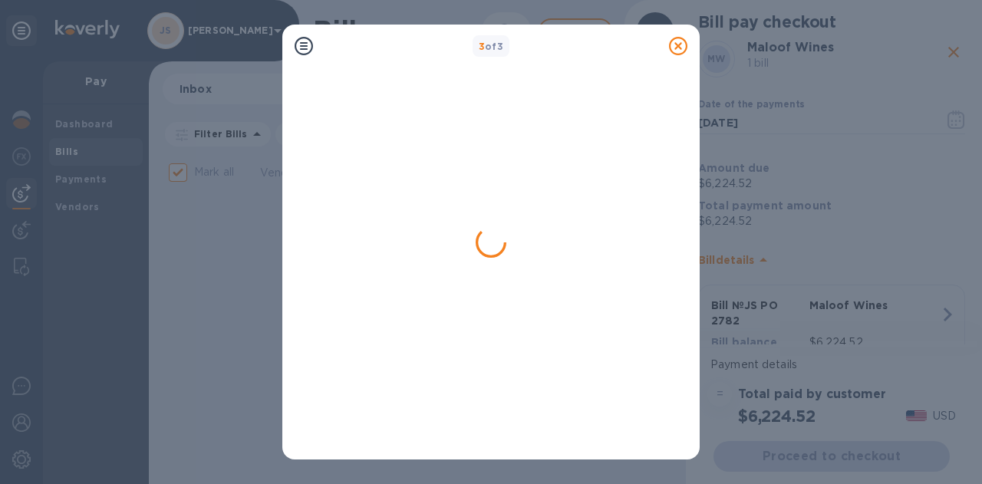
checkbox input "false"
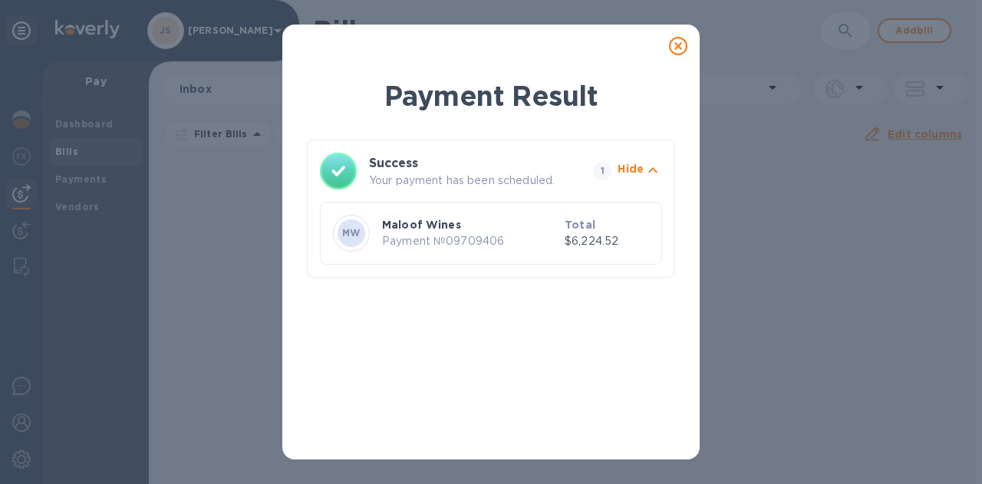
click at [681, 47] on icon at bounding box center [678, 46] width 18 height 18
